Goal: Navigation & Orientation: Understand site structure

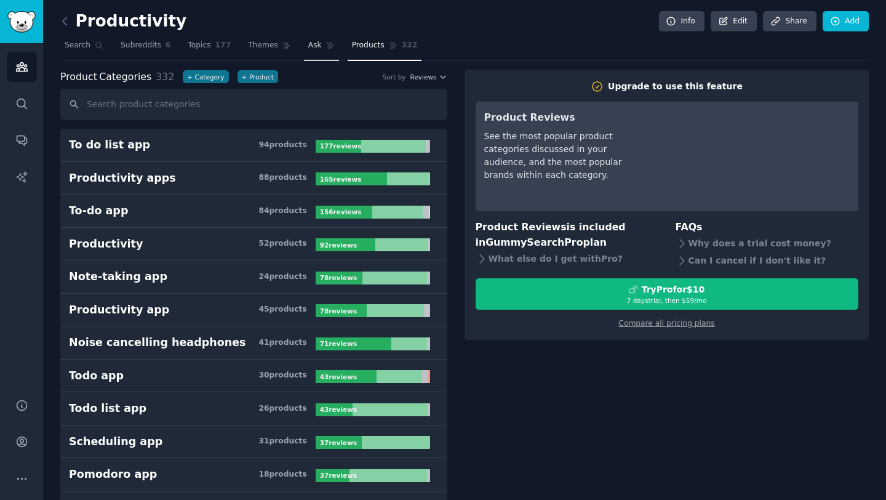
click at [308, 49] on span "Ask" at bounding box center [315, 45] width 14 height 11
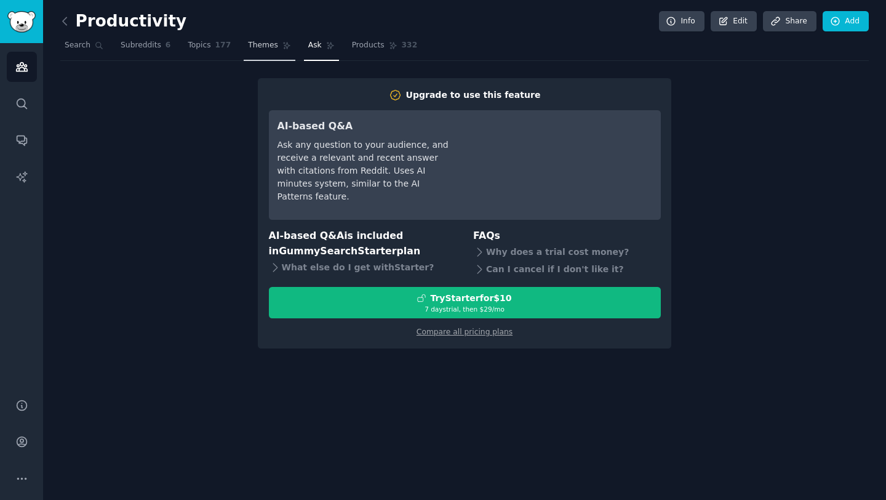
click at [267, 47] on span "Themes" at bounding box center [263, 45] width 30 height 11
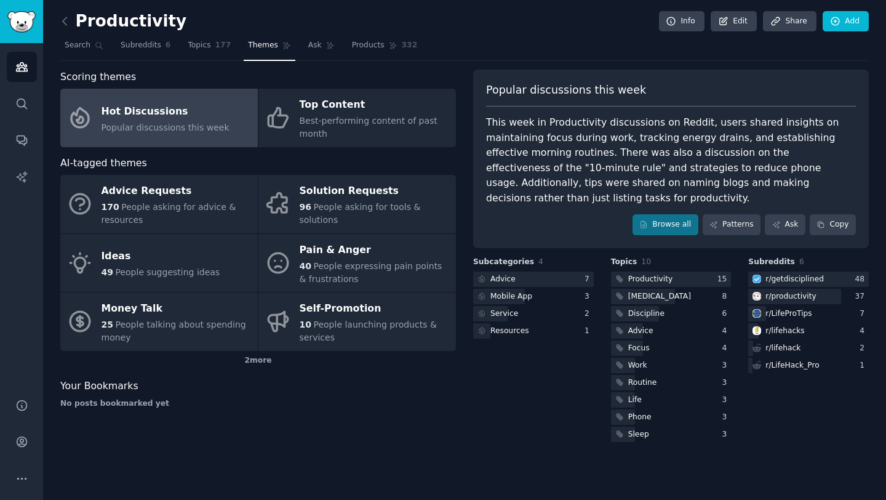
click at [137, 121] on div "Popular discussions this week" at bounding box center [166, 127] width 128 height 13
click at [559, 400] on div "Subcategories 4 Advice 7 Mobile App 3 Service 2 Resources 1" at bounding box center [533, 351] width 121 height 188
